Goal: Information Seeking & Learning: Learn about a topic

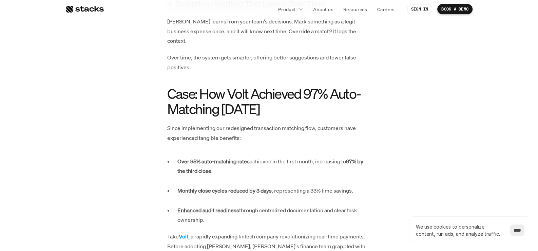
scroll to position [1392, 0]
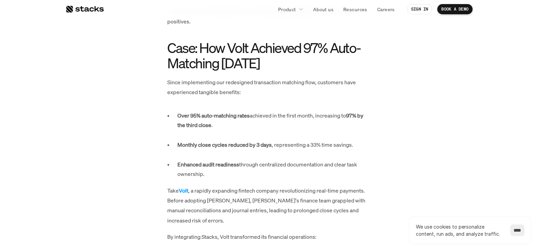
click at [189, 112] on strong "97% by the third close" at bounding box center [271, 120] width 187 height 17
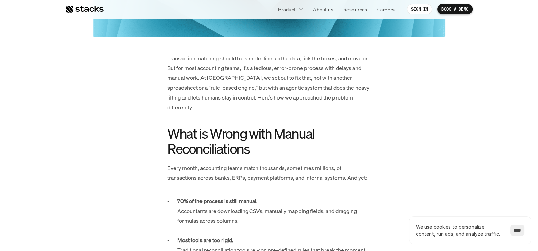
scroll to position [305, 0]
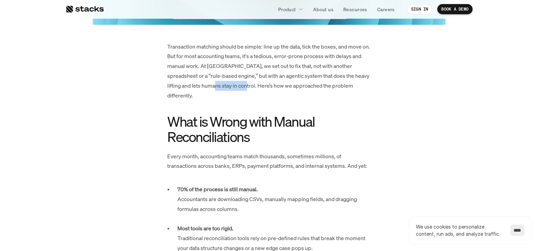
drag, startPoint x: 204, startPoint y: 86, endPoint x: 249, endPoint y: 88, distance: 44.9
click at [245, 88] on p "Transaction matching should be simple: line up the data, tick the boxes, and mo…" at bounding box center [269, 71] width 204 height 59
drag, startPoint x: 261, startPoint y: 90, endPoint x: 298, endPoint y: 93, distance: 36.5
click at [237, 85] on p "Transaction matching should be simple: line up the data, tick the boxes, and mo…" at bounding box center [269, 71] width 204 height 59
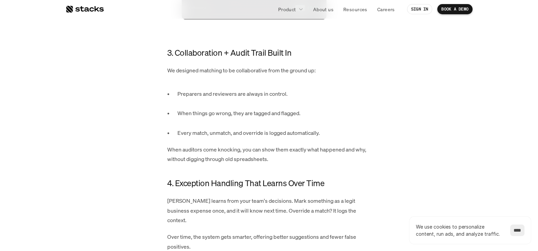
scroll to position [1188, 0]
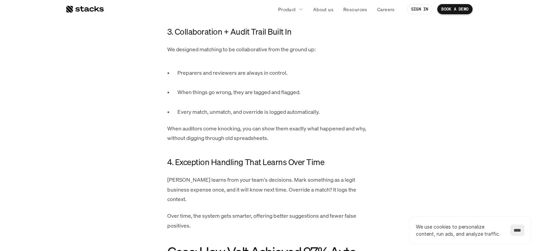
click at [252, 107] on p "Every match, unmatch, and override is logged automatically." at bounding box center [275, 112] width 194 height 10
click at [291, 88] on p "When things go wrong, they are tagged and flagged." at bounding box center [275, 97] width 194 height 20
click at [277, 94] on p "When things go wrong, they are tagged and flagged." at bounding box center [275, 97] width 194 height 20
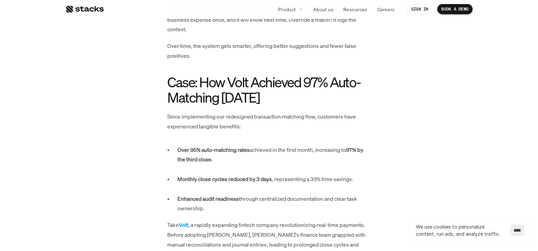
scroll to position [1358, 0]
